Goal: Task Accomplishment & Management: Manage account settings

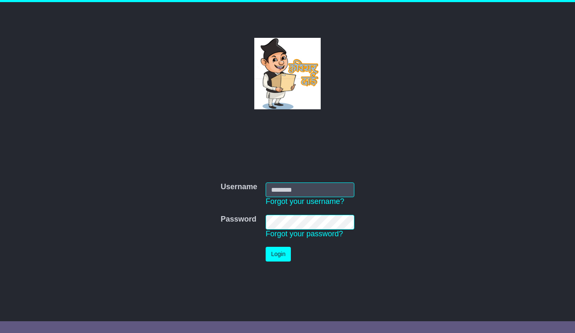
click at [121, 88] on div at bounding box center [287, 74] width 375 height 72
click at [174, 141] on div "Username Username Forgot your username? Password Password Forgot your password?…" at bounding box center [288, 215] width 384 height 175
click at [166, 143] on div "Username Username Forgot your username? Password Password Forgot your password?…" at bounding box center [288, 215] width 384 height 175
